Goal: Task Accomplishment & Management: Use online tool/utility

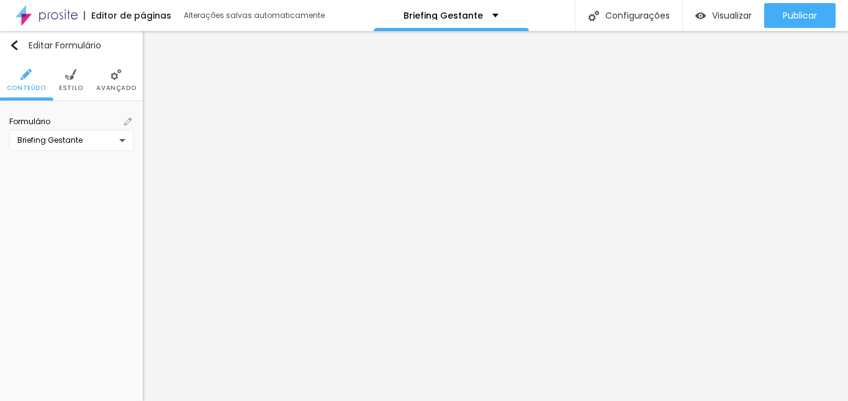
click at [110, 134] on div "Briefing Gestante" at bounding box center [71, 140] width 124 height 21
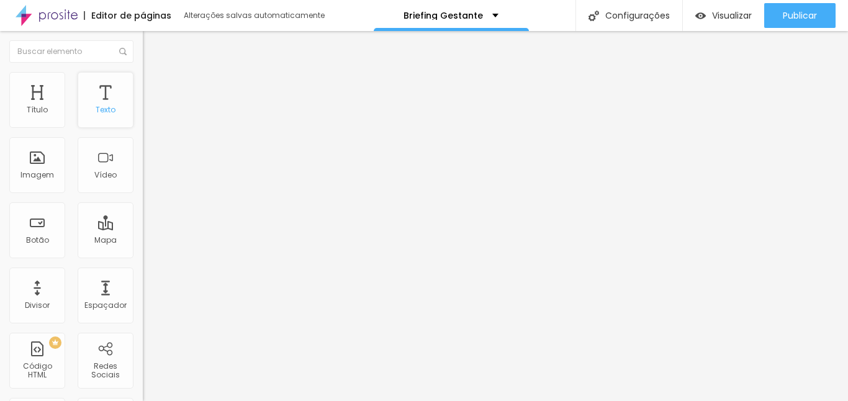
click at [106, 107] on div "Texto" at bounding box center [106, 100] width 56 height 56
click at [42, 106] on div "Título" at bounding box center [37, 110] width 21 height 9
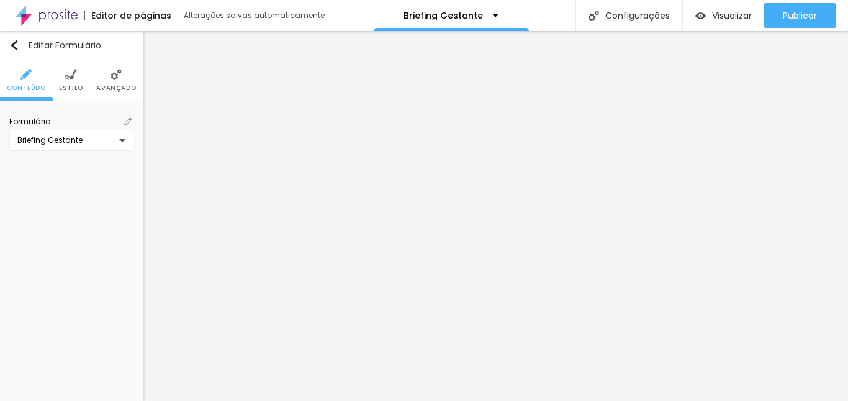
click at [69, 87] on span "Estilo" at bounding box center [71, 88] width 24 height 6
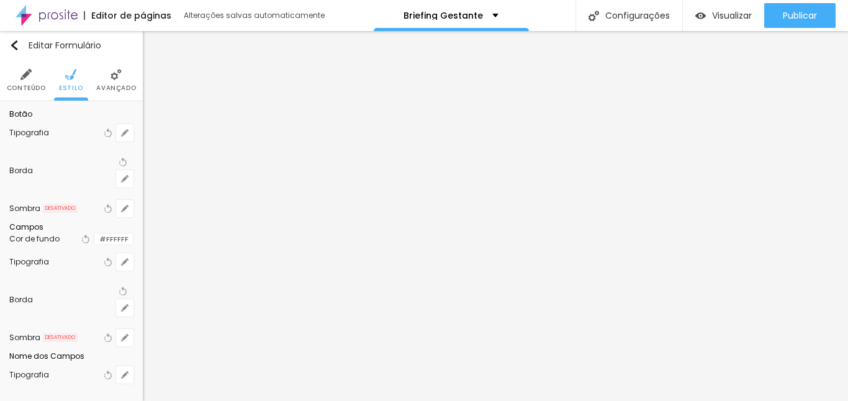
click at [110, 76] on img at bounding box center [115, 74] width 11 height 11
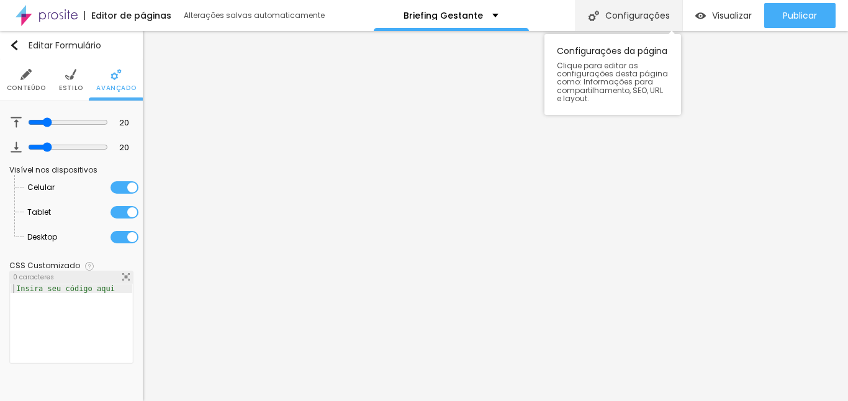
click at [641, 16] on div "Configurações" at bounding box center [628, 15] width 107 height 31
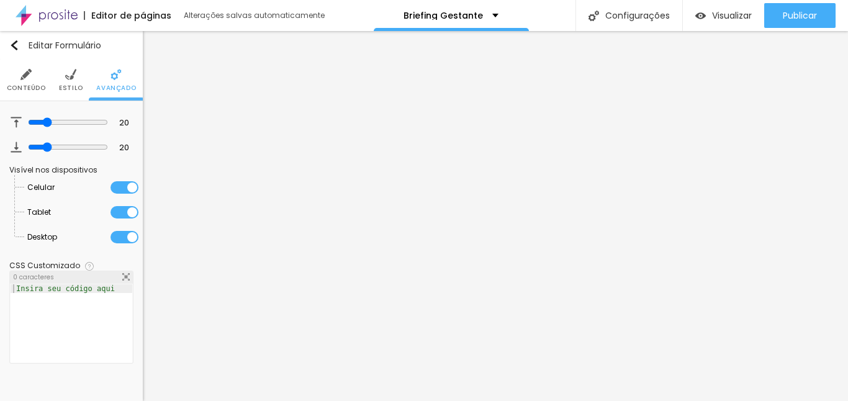
click at [12, 43] on img "button" at bounding box center [14, 45] width 10 height 10
